Goal: Task Accomplishment & Management: Manage account settings

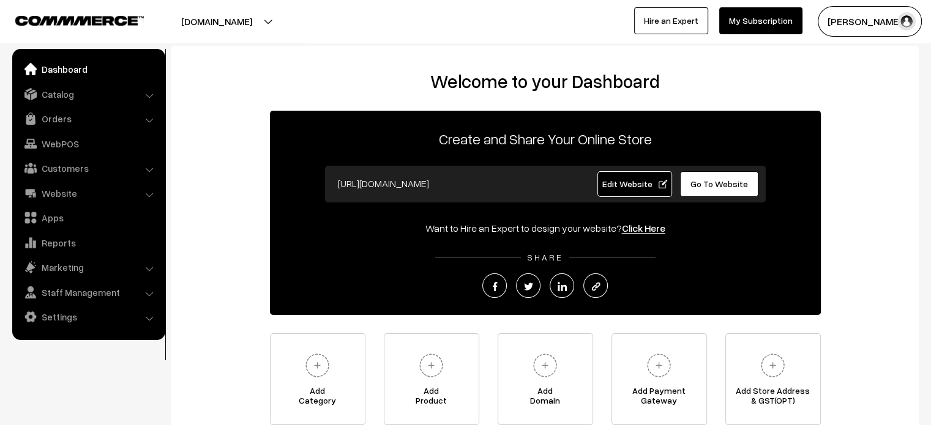
click at [619, 188] on span "Edit Website" at bounding box center [634, 184] width 65 height 10
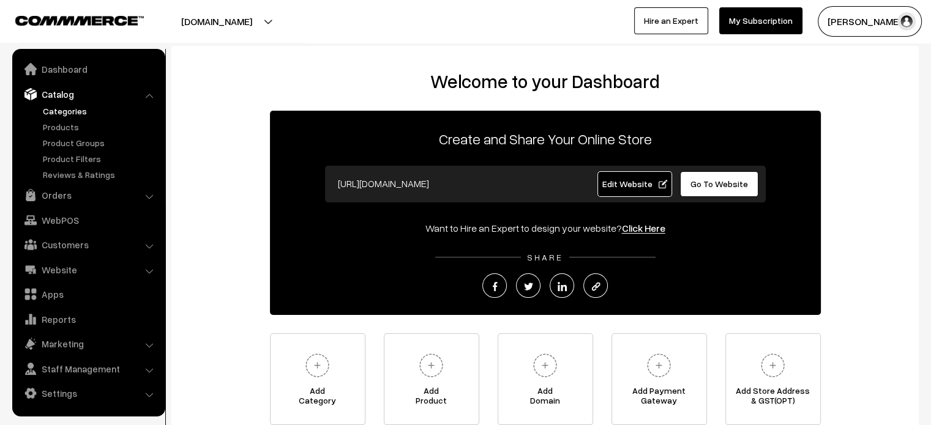
click at [71, 110] on link "Categories" at bounding box center [100, 111] width 121 height 13
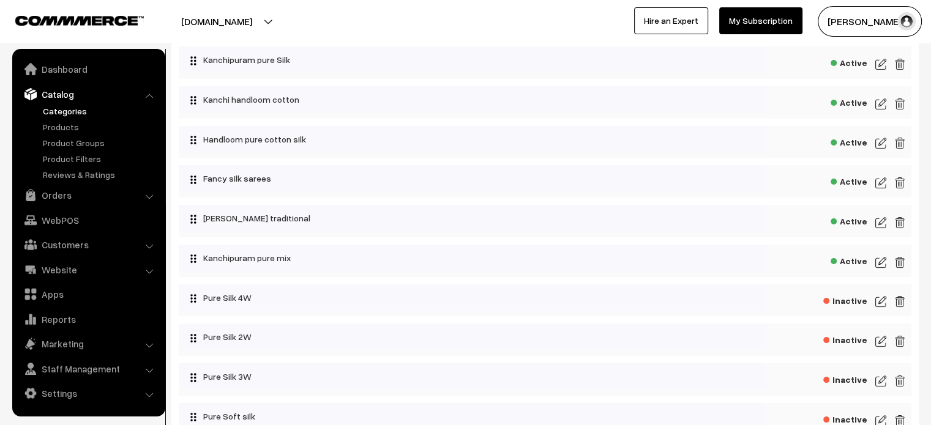
scroll to position [78, 0]
click at [876, 222] on img at bounding box center [880, 222] width 11 height 15
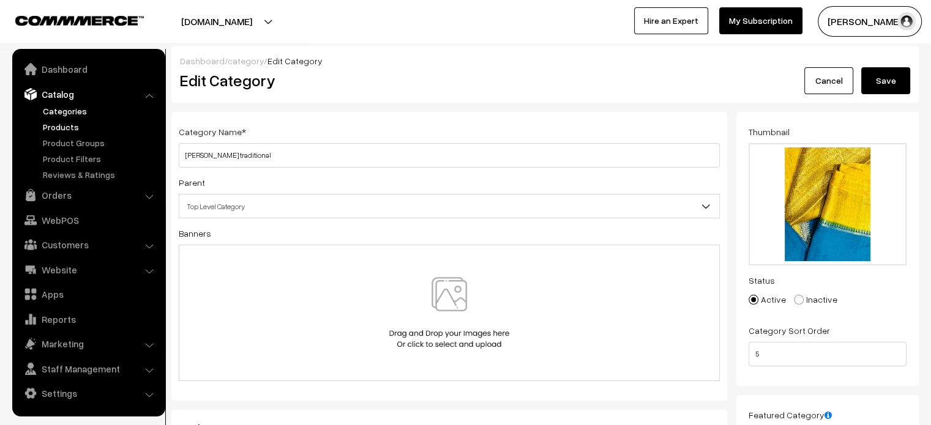
click at [63, 127] on link "Products" at bounding box center [100, 127] width 121 height 13
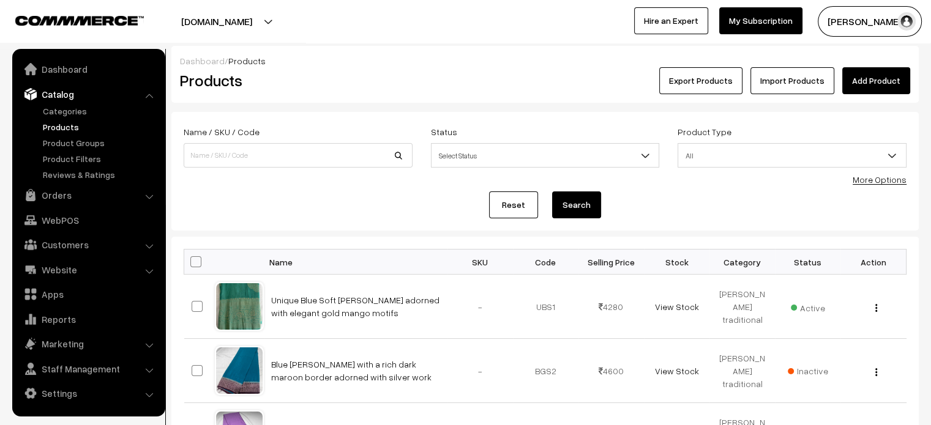
click at [295, 19] on button "[DOMAIN_NAME]" at bounding box center [216, 21] width 157 height 31
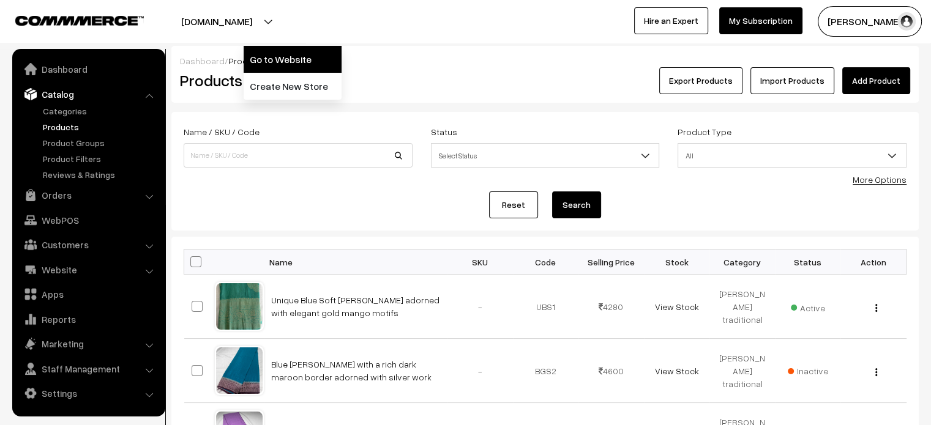
click at [293, 62] on link "Go to Website" at bounding box center [293, 59] width 98 height 27
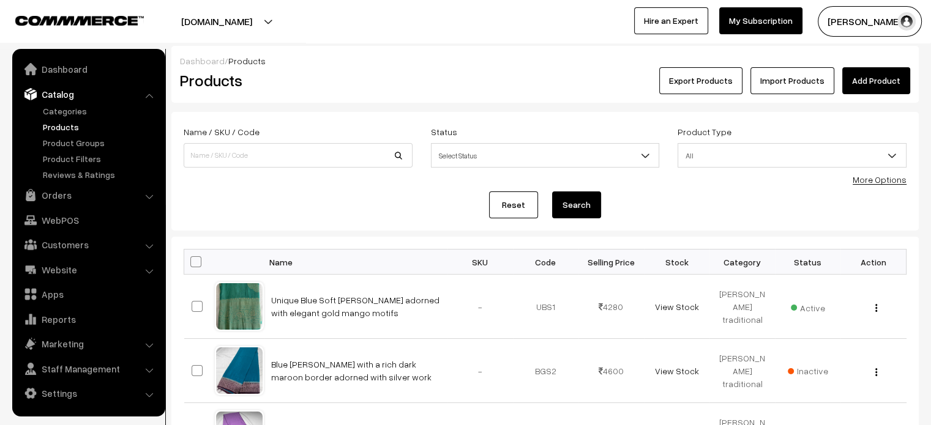
click at [471, 64] on div "Dashboard / Products" at bounding box center [545, 60] width 730 height 13
click at [74, 110] on link "Categories" at bounding box center [100, 111] width 121 height 13
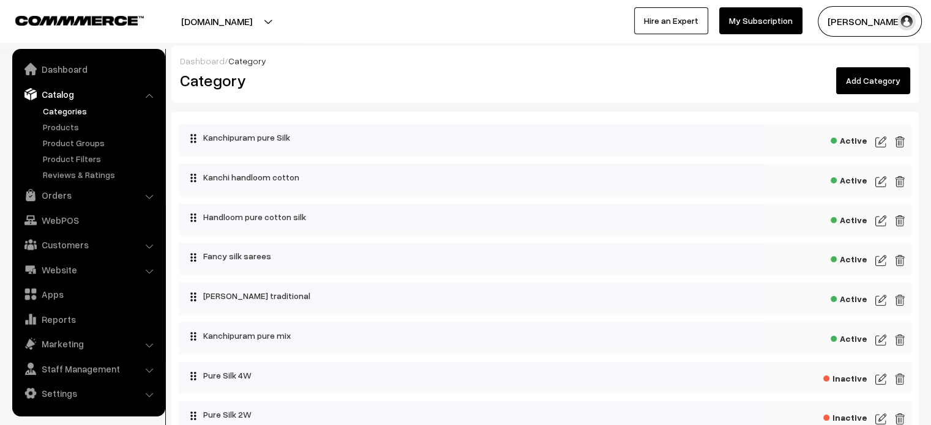
click at [476, 106] on div "Dashboard / Category Category Add Category Kanchipuram pure Silk Active" at bounding box center [544, 313] width 747 height 535
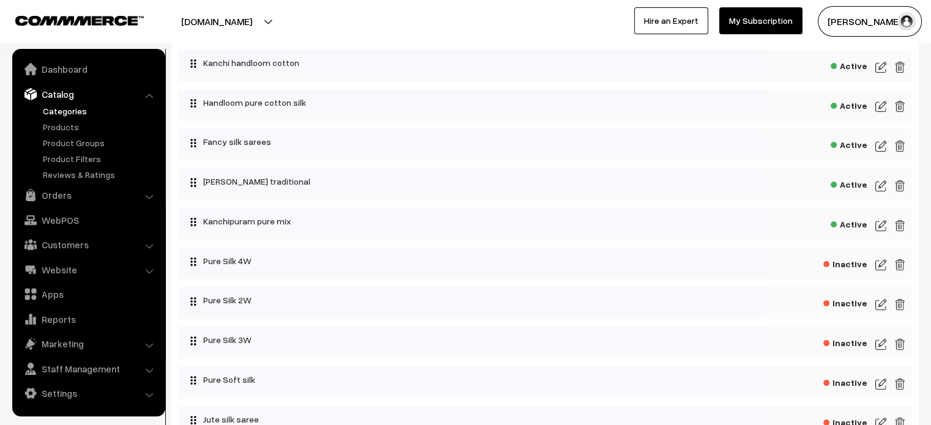
scroll to position [122, 0]
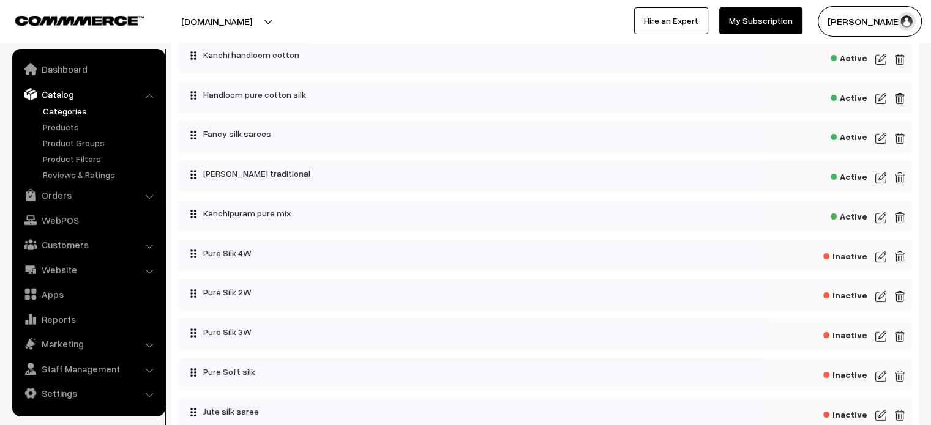
click at [879, 174] on img at bounding box center [880, 178] width 11 height 15
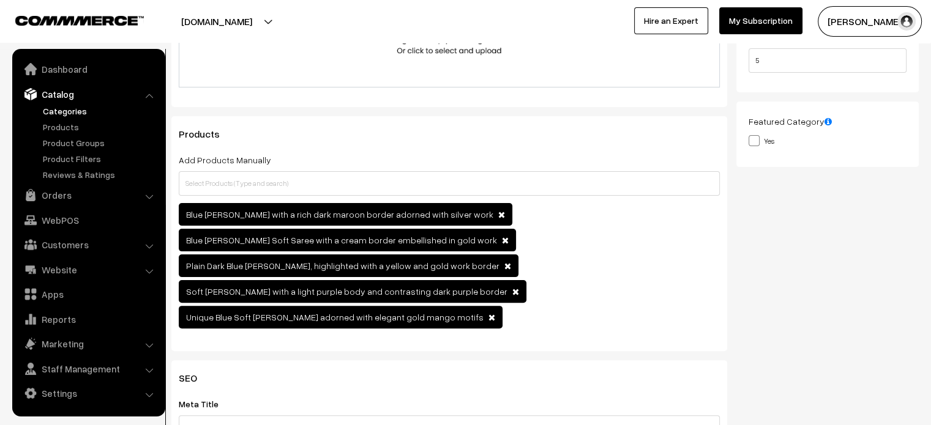
scroll to position [296, 0]
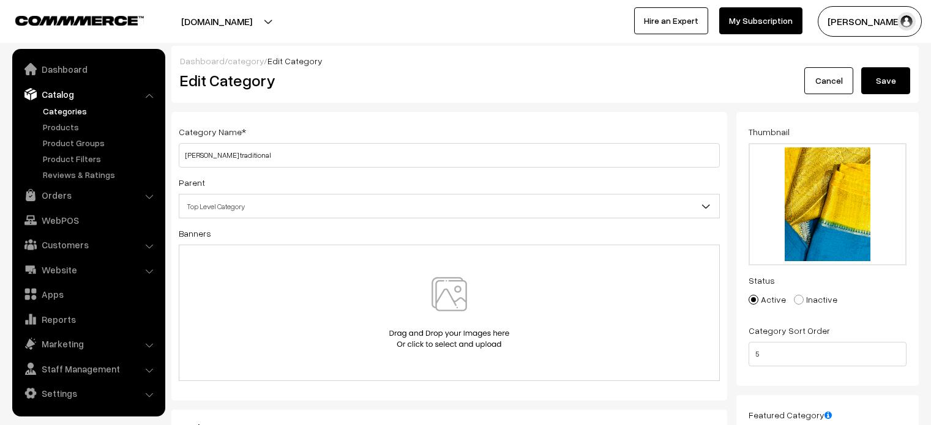
scroll to position [296, 0]
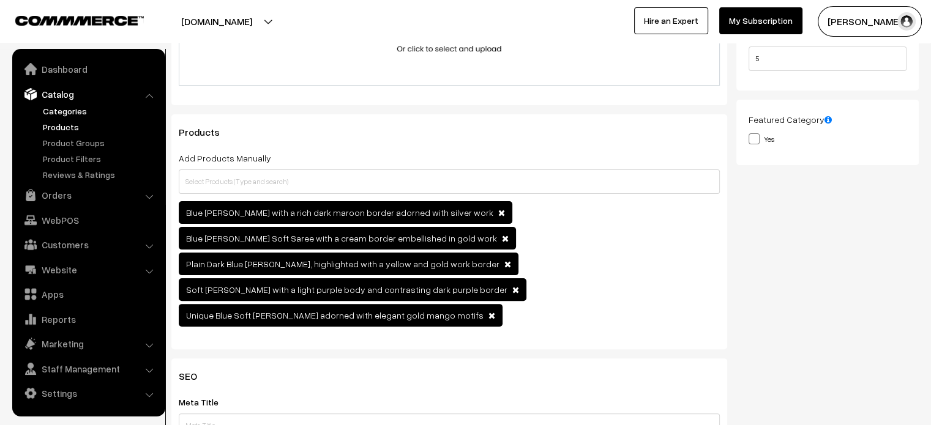
click at [75, 127] on link "Products" at bounding box center [100, 127] width 121 height 13
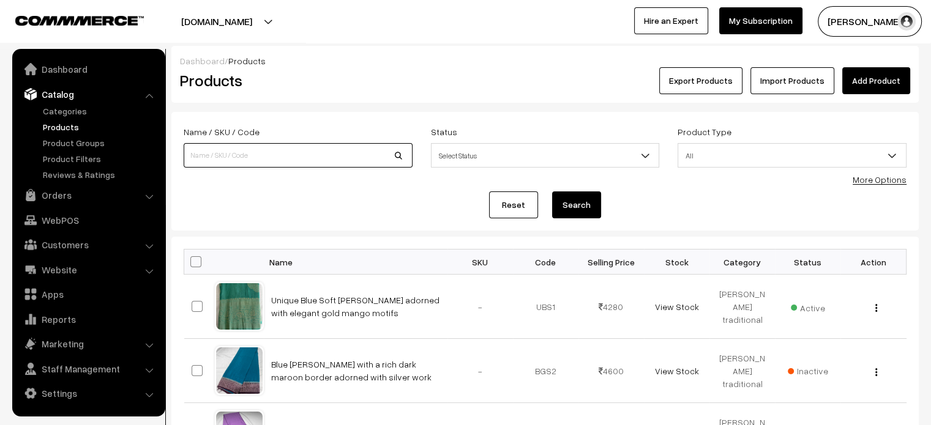
click at [252, 155] on input at bounding box center [298, 155] width 229 height 24
click at [291, 154] on input "[PERSON_NAME] traditional" at bounding box center [298, 155] width 229 height 24
type input "Georgette"
click at [552, 192] on button "Search" at bounding box center [576, 205] width 49 height 27
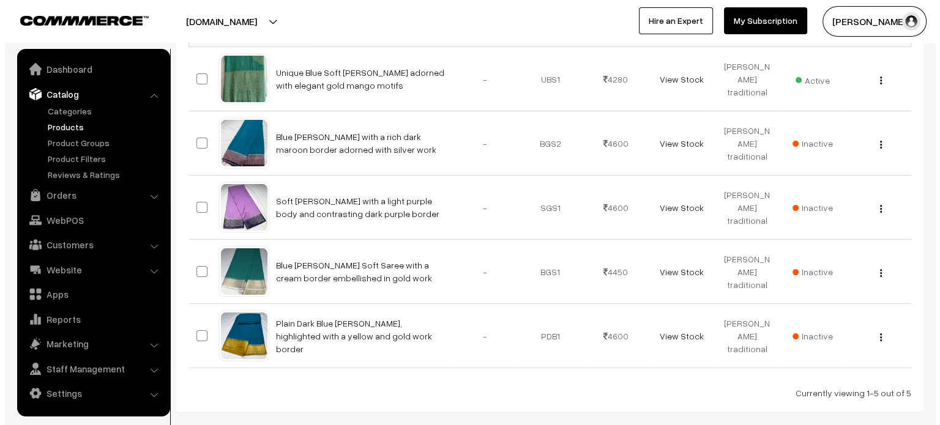
scroll to position [245, 0]
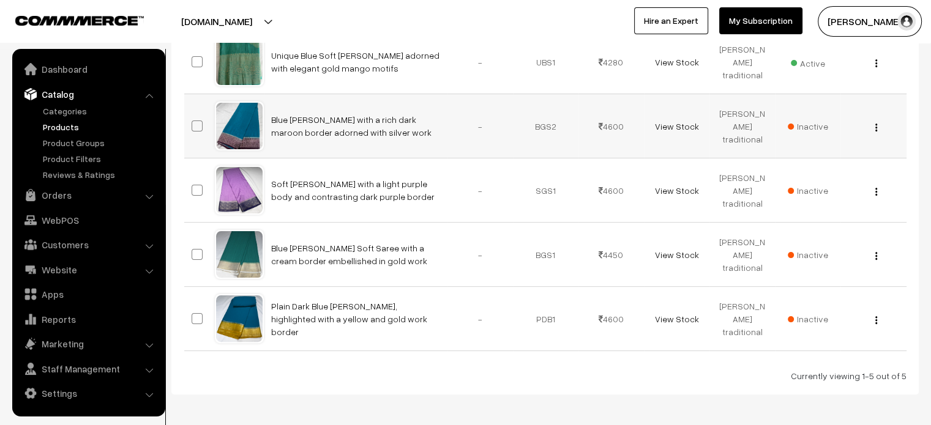
click at [813, 127] on span "Inactive" at bounding box center [808, 126] width 40 height 13
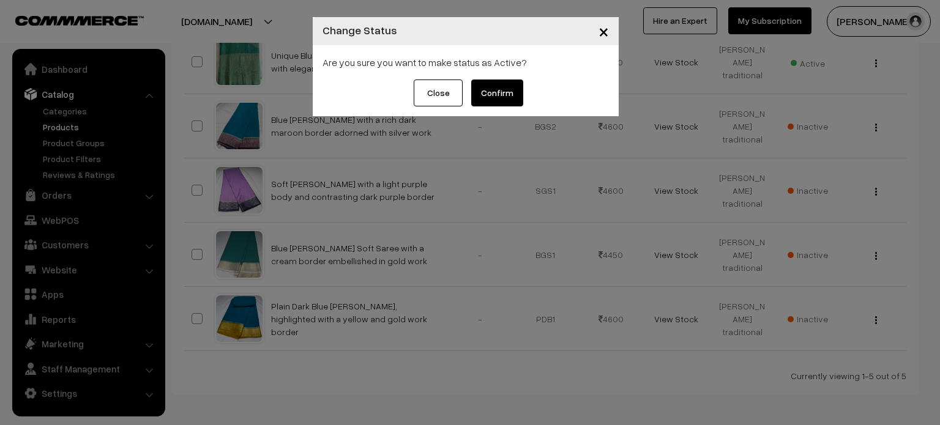
click at [499, 93] on button "Confirm" at bounding box center [497, 93] width 52 height 27
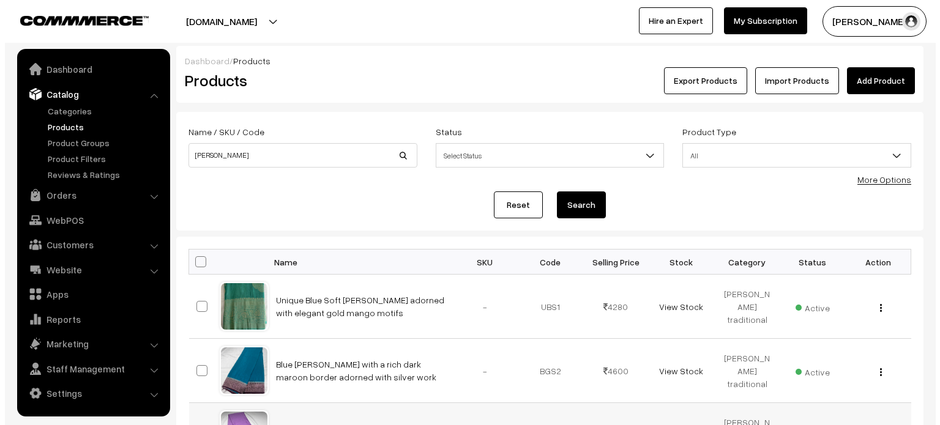
scroll to position [245, 0]
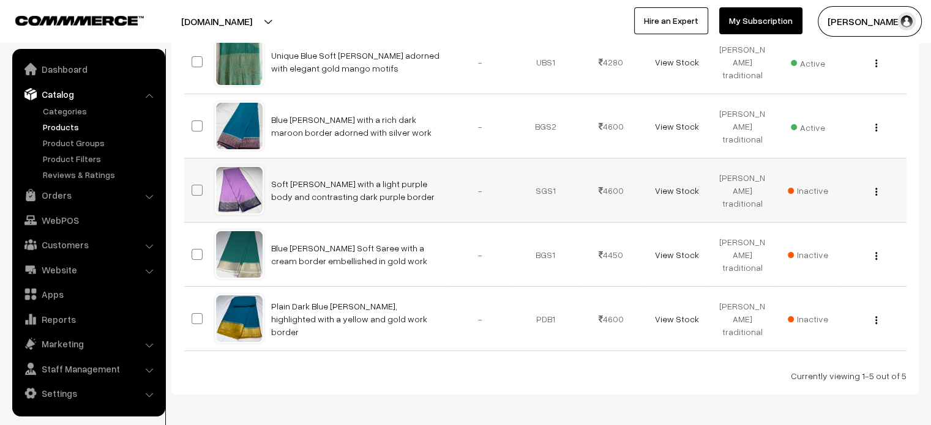
click at [805, 187] on span "Inactive" at bounding box center [808, 190] width 40 height 13
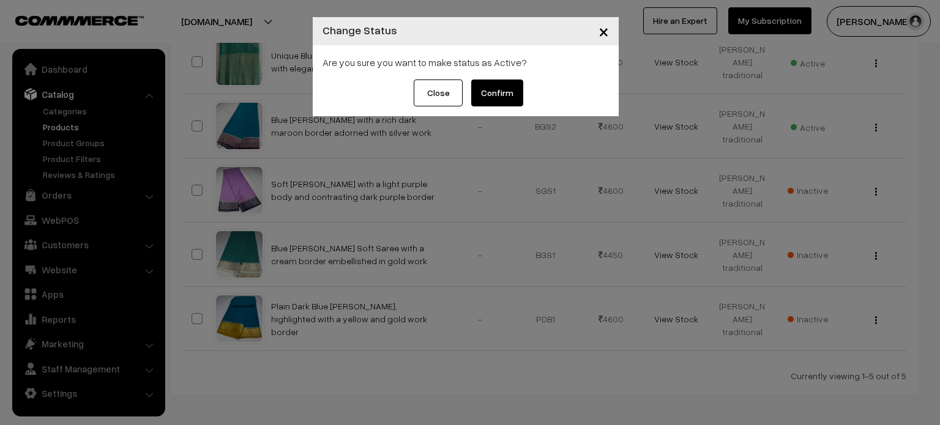
click at [495, 94] on button "Confirm" at bounding box center [497, 93] width 52 height 27
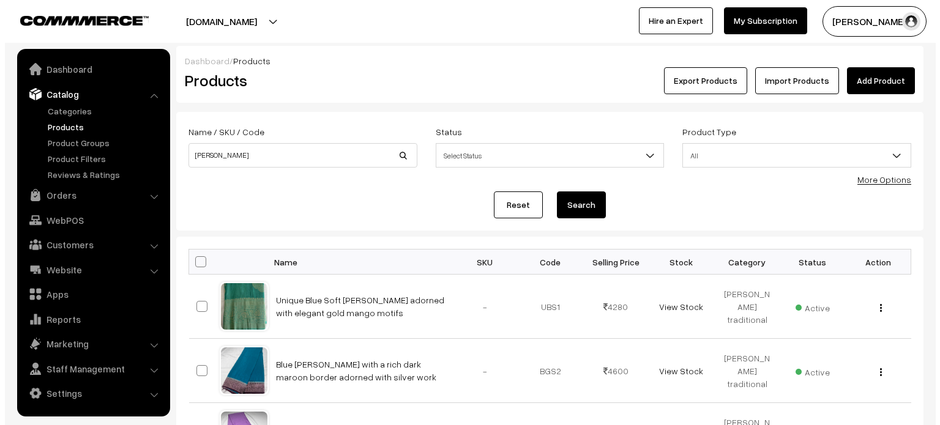
scroll to position [245, 0]
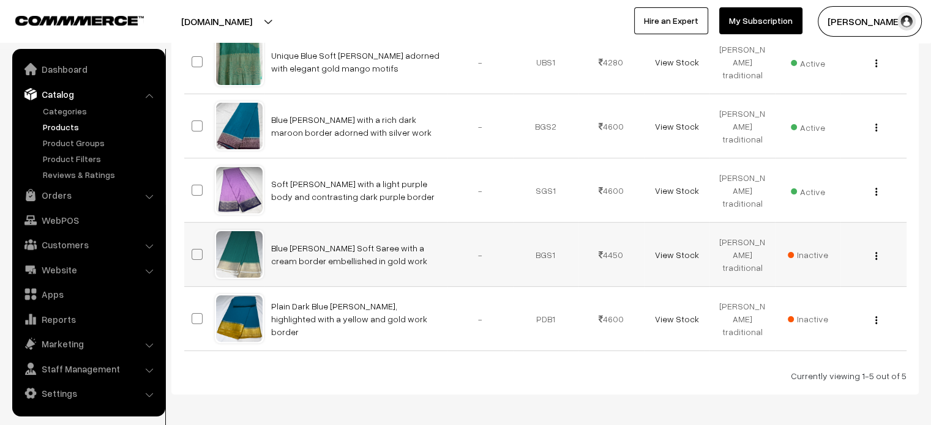
click at [810, 248] on span "Inactive" at bounding box center [808, 254] width 40 height 13
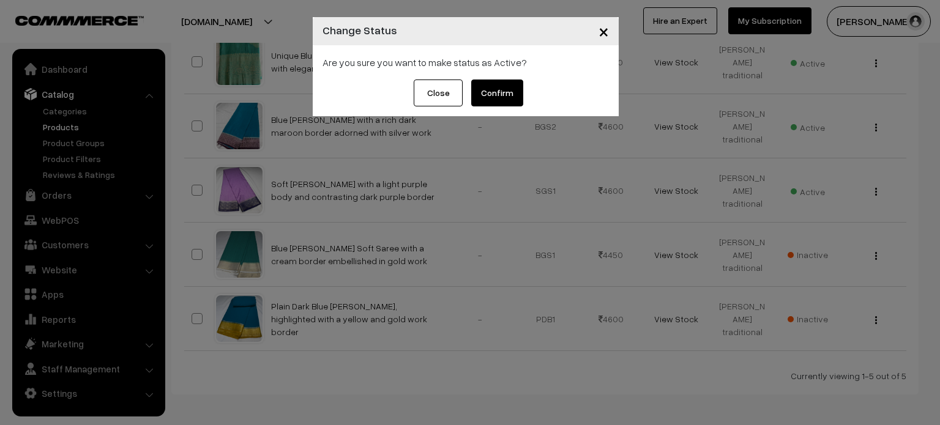
click at [506, 91] on button "Confirm" at bounding box center [497, 93] width 52 height 27
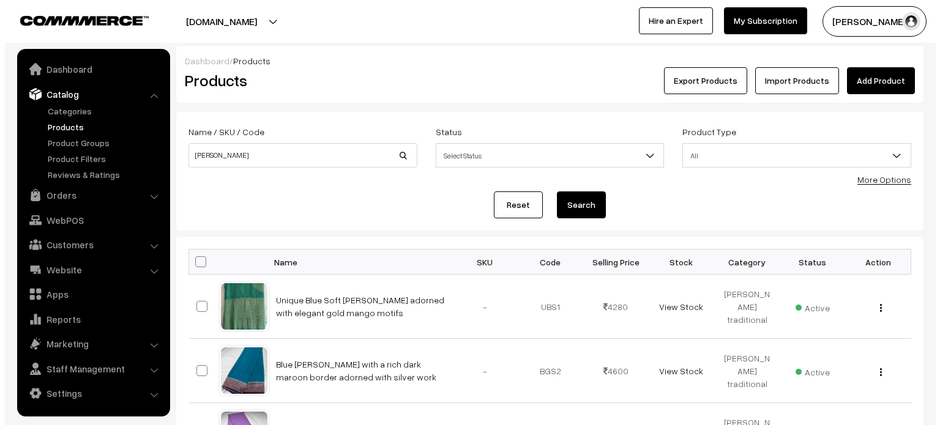
scroll to position [245, 0]
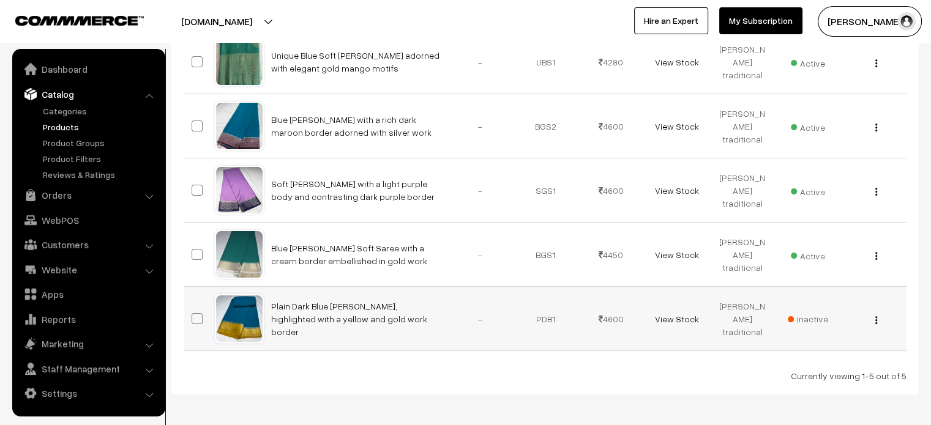
click at [807, 318] on span "Inactive" at bounding box center [808, 319] width 40 height 13
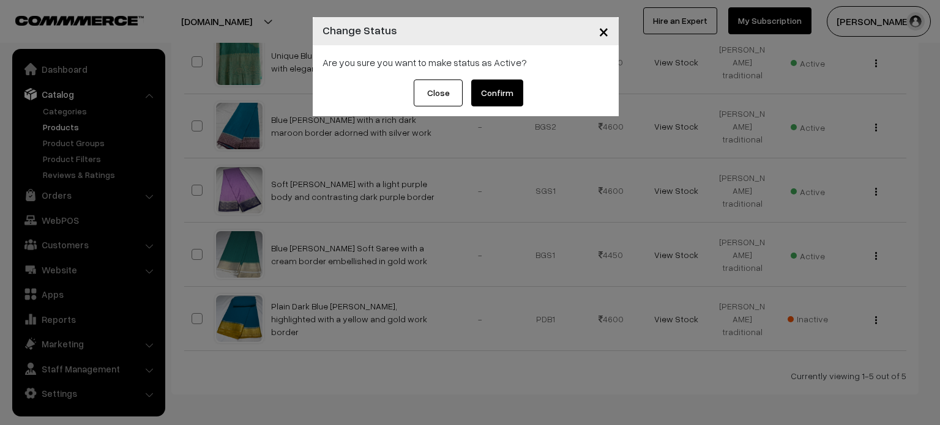
click at [492, 101] on button "Confirm" at bounding box center [497, 93] width 52 height 27
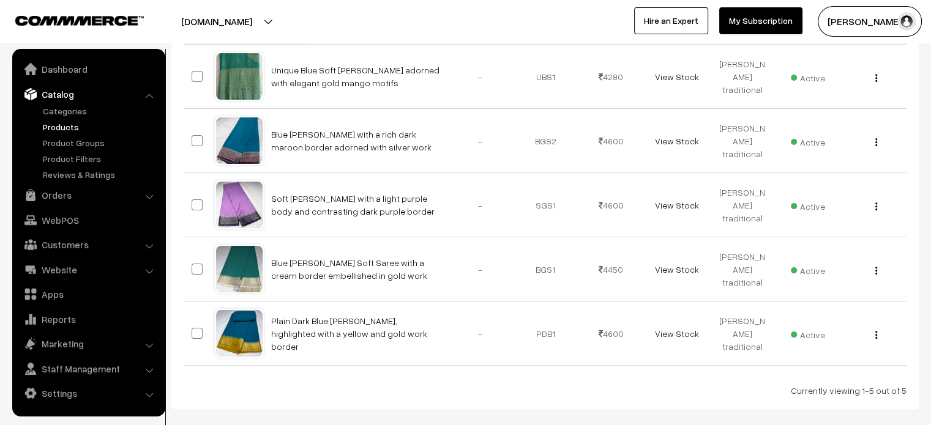
scroll to position [232, 0]
